Goal: Information Seeking & Learning: Learn about a topic

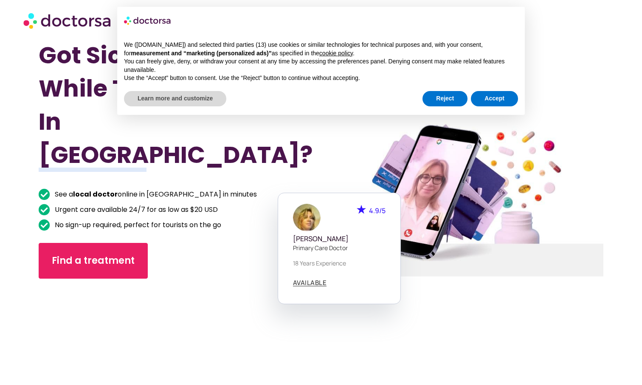
scroll to position [44, 0]
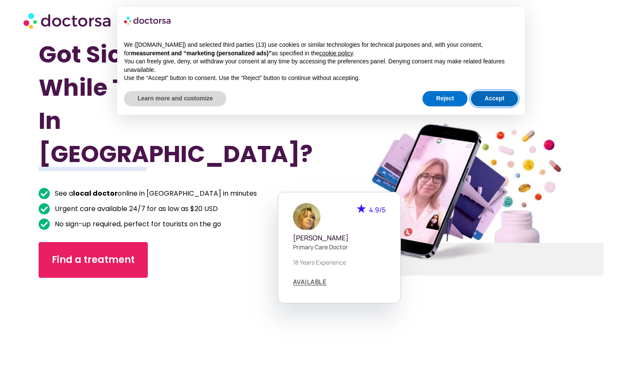
click at [391, 102] on button "Accept" at bounding box center [494, 98] width 47 height 15
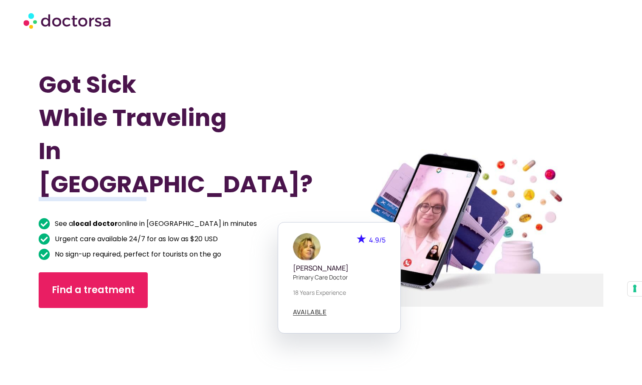
scroll to position [0, 0]
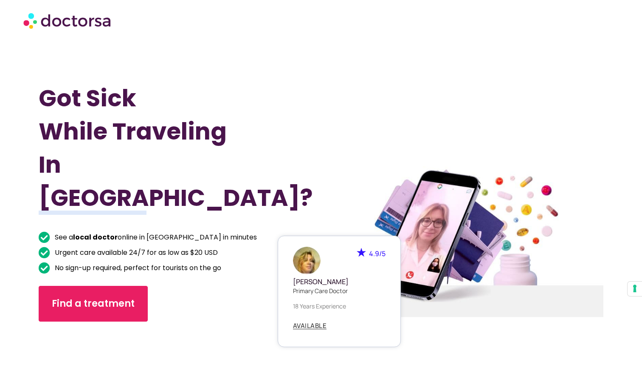
click at [391, 334] on div "4.9/5 [PERSON_NAME] Primary care doctor 18 years experience AVAILABLE" at bounding box center [462, 290] width 123 height 111
click at [391, 323] on div "4.9/5 [PERSON_NAME] Primary care doctor 18 years experience AVAILABLE" at bounding box center [462, 290] width 123 height 111
click at [391, 322] on div "4.9/5 [PERSON_NAME] Primary care doctor 18 years experience AVAILABLE" at bounding box center [462, 290] width 123 height 111
click at [293, 328] on span "AVAILABLE" at bounding box center [310, 325] width 34 height 6
click at [299, 328] on span "AVAILABLE" at bounding box center [310, 325] width 34 height 6
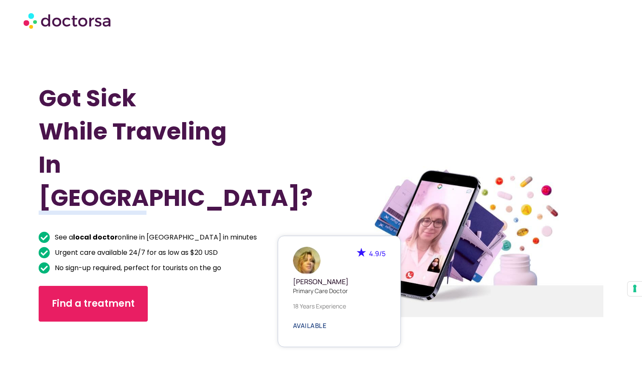
click at [314, 325] on span "AVAILABLE" at bounding box center [310, 325] width 34 height 6
click at [308, 328] on span "AVAILABLE" at bounding box center [310, 325] width 34 height 6
click at [255, 330] on div at bounding box center [159, 366] width 241 height 72
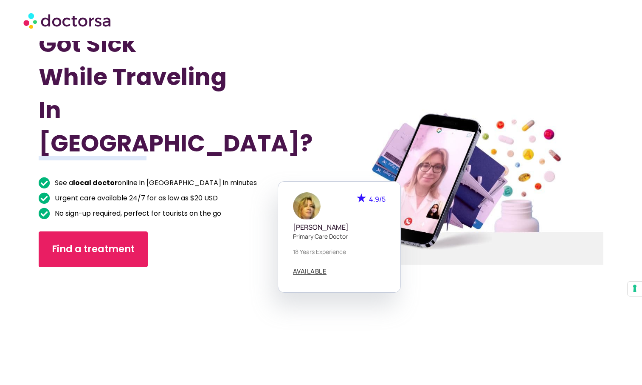
scroll to position [59, 0]
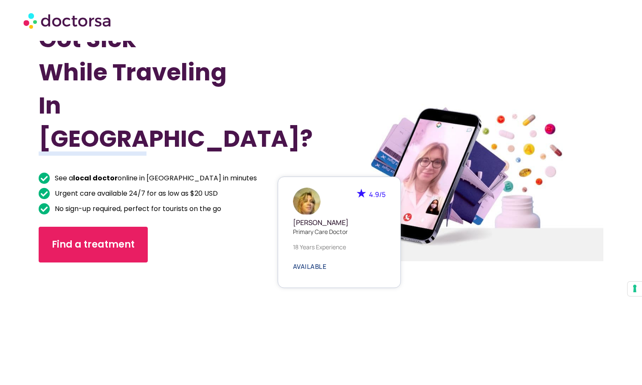
click at [303, 267] on span "AVAILABLE" at bounding box center [310, 266] width 34 height 6
click at [321, 269] on span "AVAILABLE" at bounding box center [310, 266] width 34 height 6
click at [324, 265] on span "AVAILABLE" at bounding box center [310, 266] width 34 height 6
click at [306, 265] on span "AVAILABLE" at bounding box center [310, 266] width 34 height 6
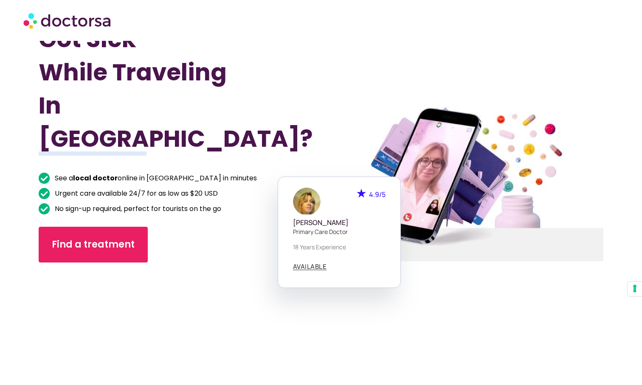
click at [249, 271] on div at bounding box center [159, 307] width 241 height 72
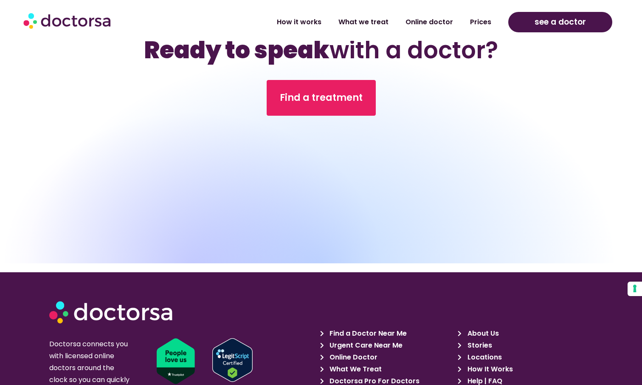
scroll to position [2571, 0]
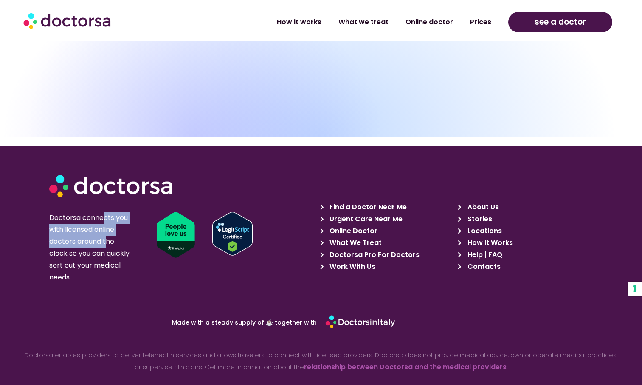
drag, startPoint x: 105, startPoint y: 189, endPoint x: 105, endPoint y: 210, distance: 21.2
click at [105, 212] on p "Doctorsa connects you with licensed online doctors around the clock so you can …" at bounding box center [91, 247] width 84 height 71
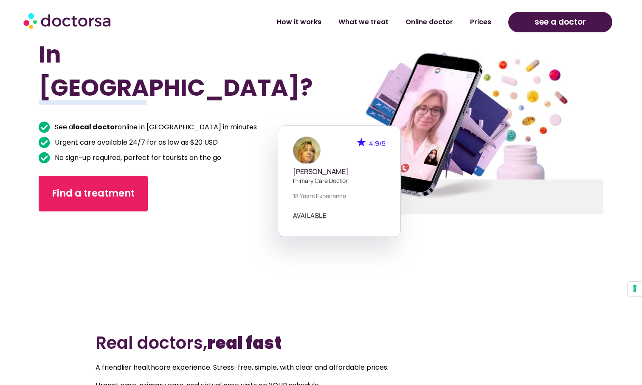
scroll to position [0, 0]
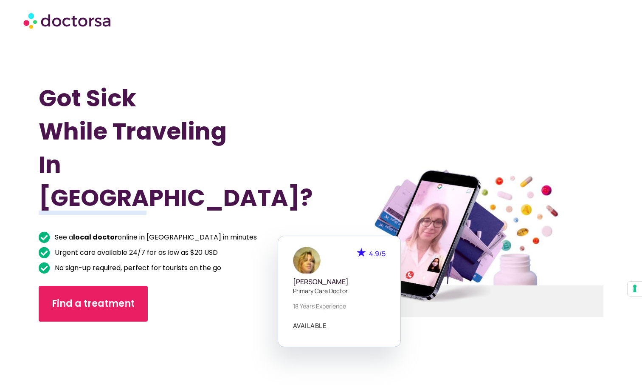
click at [272, 246] on li "Urgent care available 24/7 for as low as $20 USD" at bounding box center [159, 253] width 241 height 14
click at [391, 297] on div "4.9/5 [PERSON_NAME] Primary care doctor 18 years experience AVAILABLE" at bounding box center [462, 290] width 123 height 111
